Goal: Ask a question

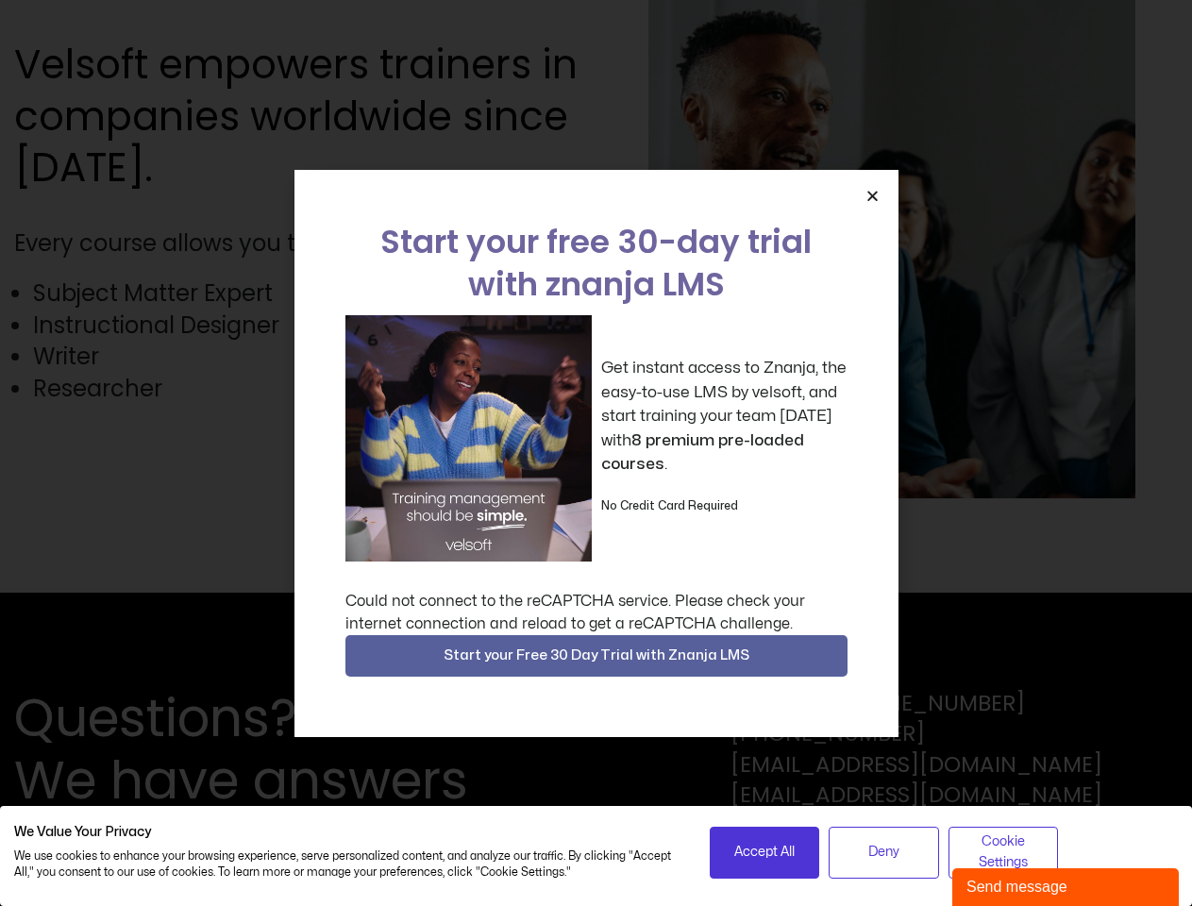
click at [596, 453] on div "Get instant access to Znanja, the easy-to-use LMS by velsoft, and start trainin…" at bounding box center [596, 438] width 502 height 246
click at [872, 195] on icon "Close" at bounding box center [872, 196] width 14 height 14
click at [596, 656] on div "Questions? We have answers Toll Free: [PHONE_NUMBER] [PHONE_NUMBER] [EMAIL_ADDR…" at bounding box center [596, 749] width 1192 height 313
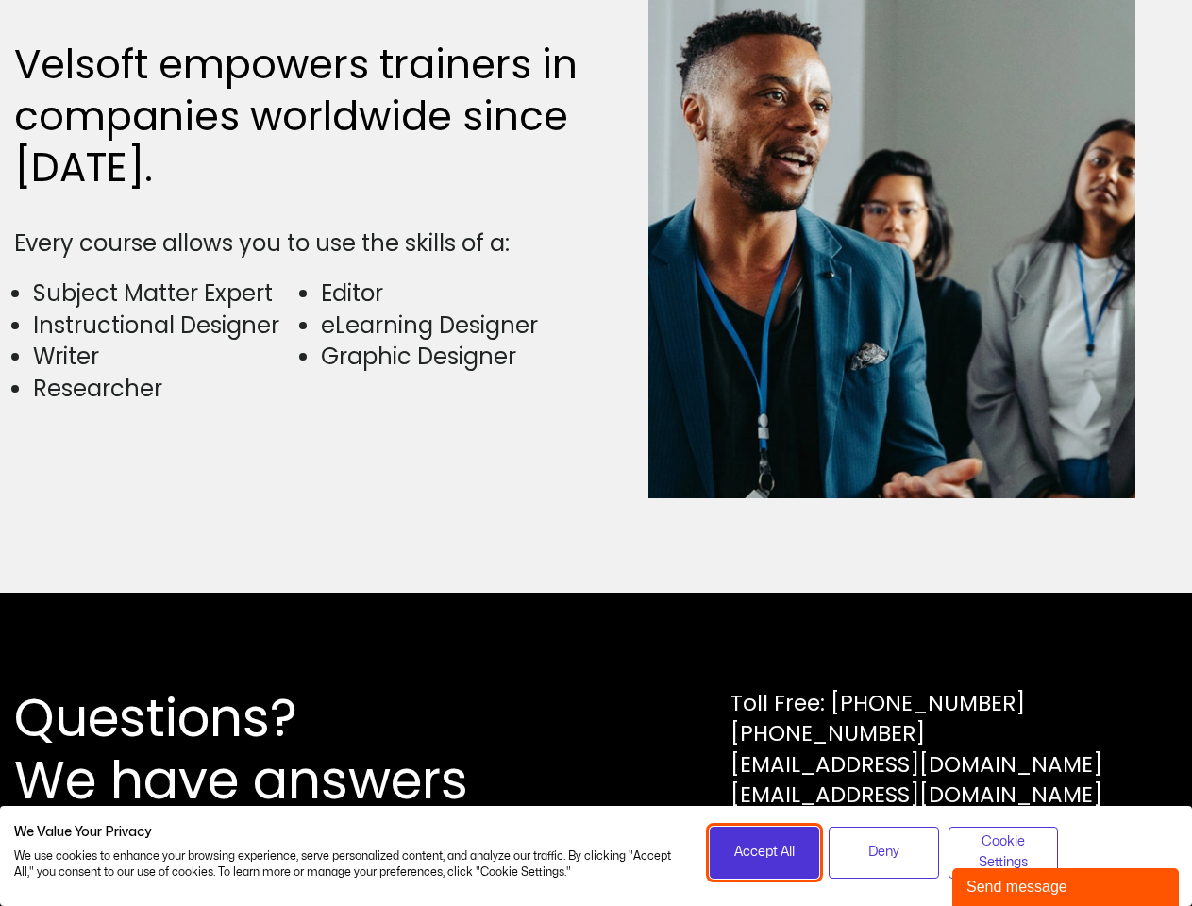
click at [764, 852] on span "Accept All" at bounding box center [764, 852] width 60 height 21
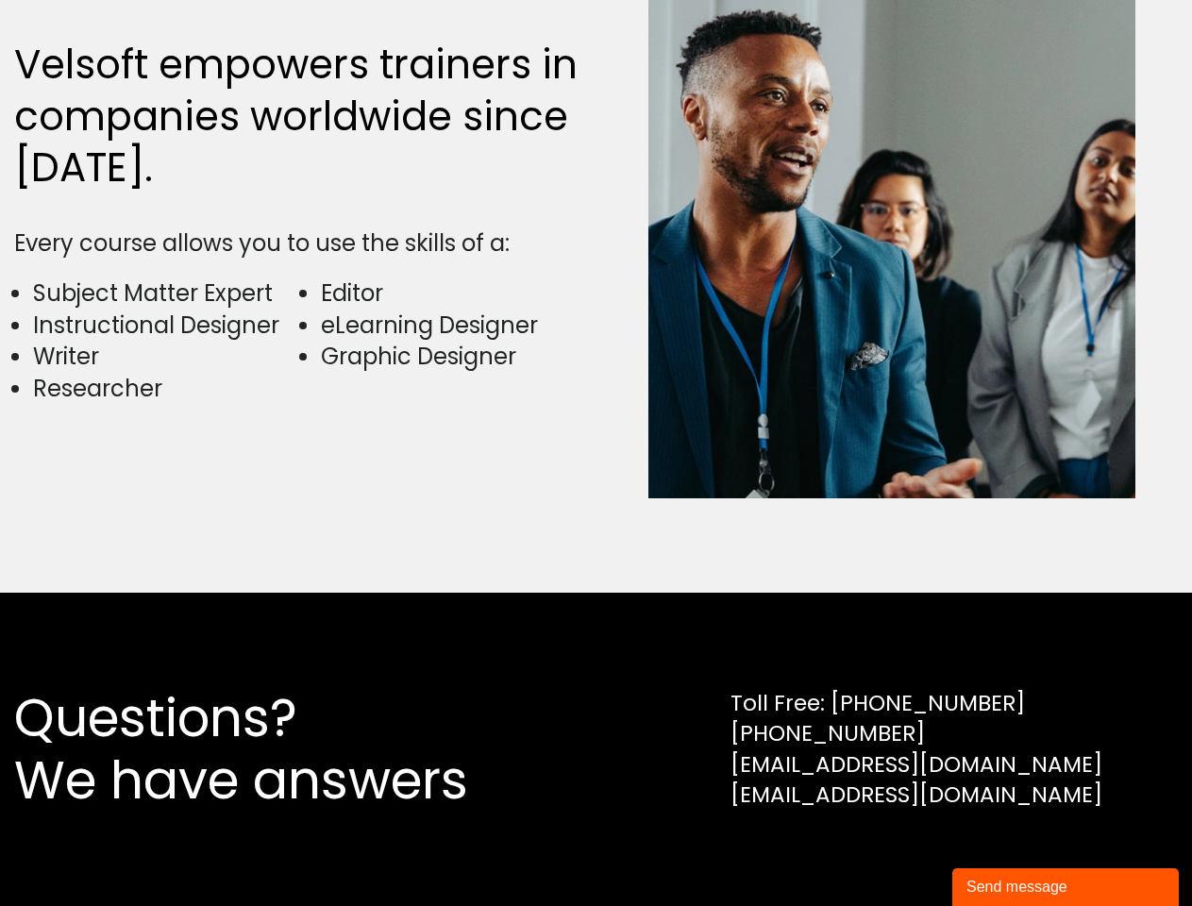
click at [883, 852] on div "Questions? We have answers Toll Free: [PHONE_NUMBER] [PHONE_NUMBER] [EMAIL_ADDR…" at bounding box center [596, 749] width 1192 height 313
click at [1003, 852] on div "Questions? We have answers Toll Free: [PHONE_NUMBER] [PHONE_NUMBER] [EMAIL_ADDR…" at bounding box center [596, 749] width 1192 height 313
click at [1065, 887] on div "Send message" at bounding box center [1065, 887] width 198 height 23
